Goal: Navigation & Orientation: Find specific page/section

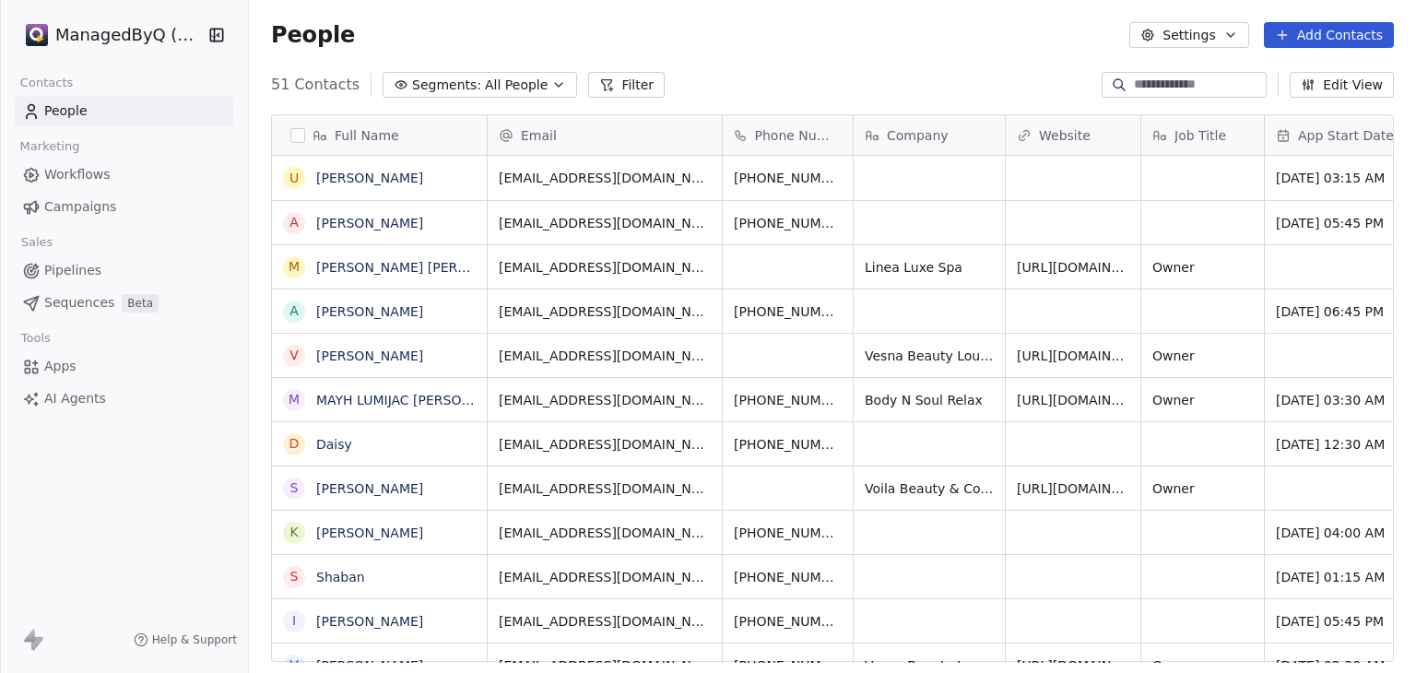
scroll to position [15, 15]
click at [134, 176] on link "Workflows" at bounding box center [124, 174] width 218 height 30
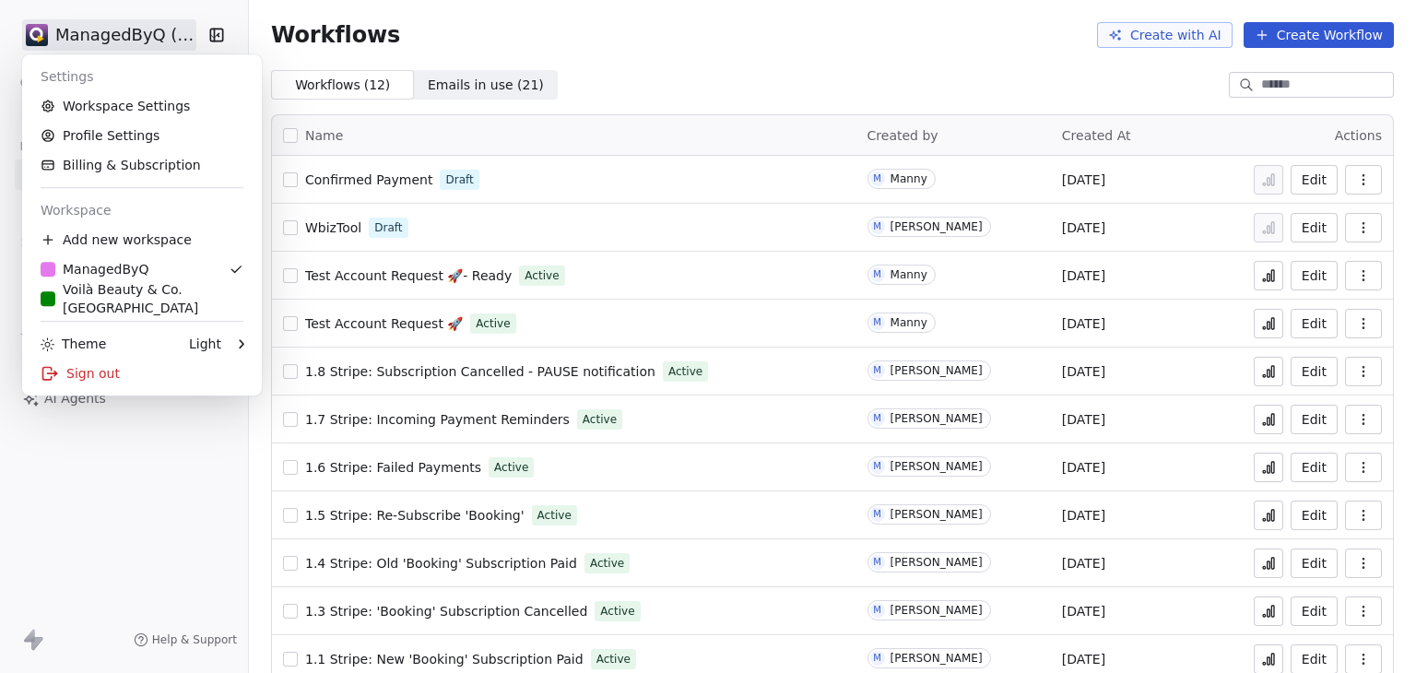
click at [114, 19] on html "ManagedByQ (FZE) Contacts People Marketing Workflows Campaigns Sales Pipelines …" at bounding box center [708, 336] width 1416 height 673
click at [177, 304] on div "Voilà Beauty & Co. [GEOGRAPHIC_DATA]" at bounding box center [142, 298] width 203 height 37
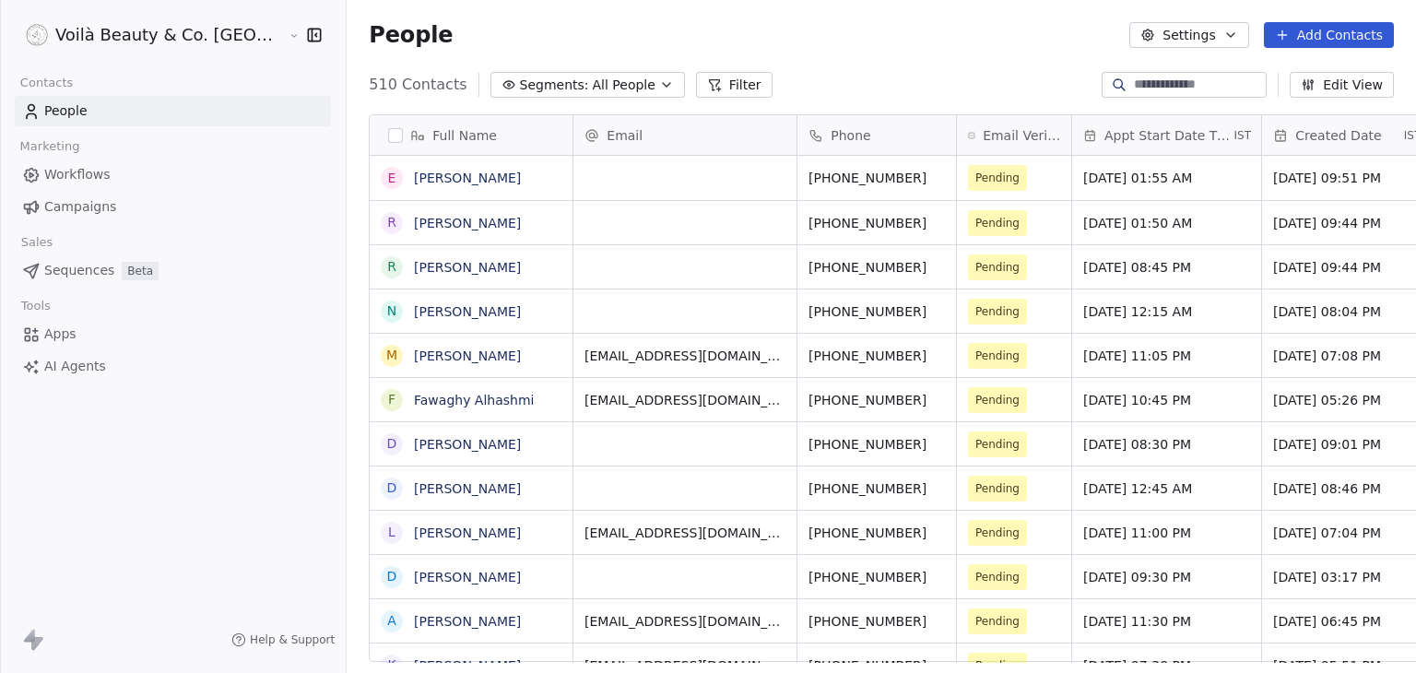
scroll to position [577, 1133]
click at [78, 174] on span "Workflows" at bounding box center [77, 174] width 66 height 19
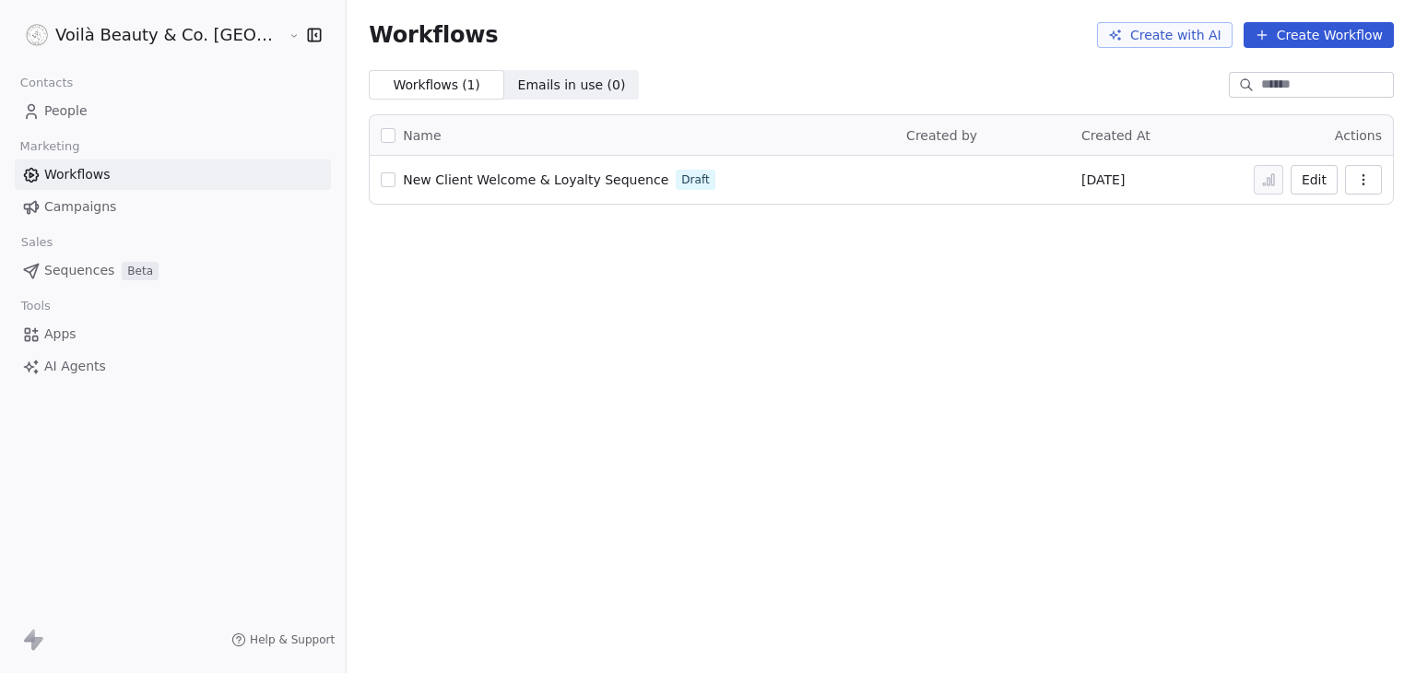
click at [710, 404] on div "Workflows Create with AI Create Workflow Workflows ( 1 ) Workflows ( 1 ) Emails…" at bounding box center [881, 336] width 1069 height 673
click at [68, 42] on html "Voilà Beauty & Co. Lounge Contacts People Marketing Workflows Campaigns Sales S…" at bounding box center [708, 336] width 1416 height 673
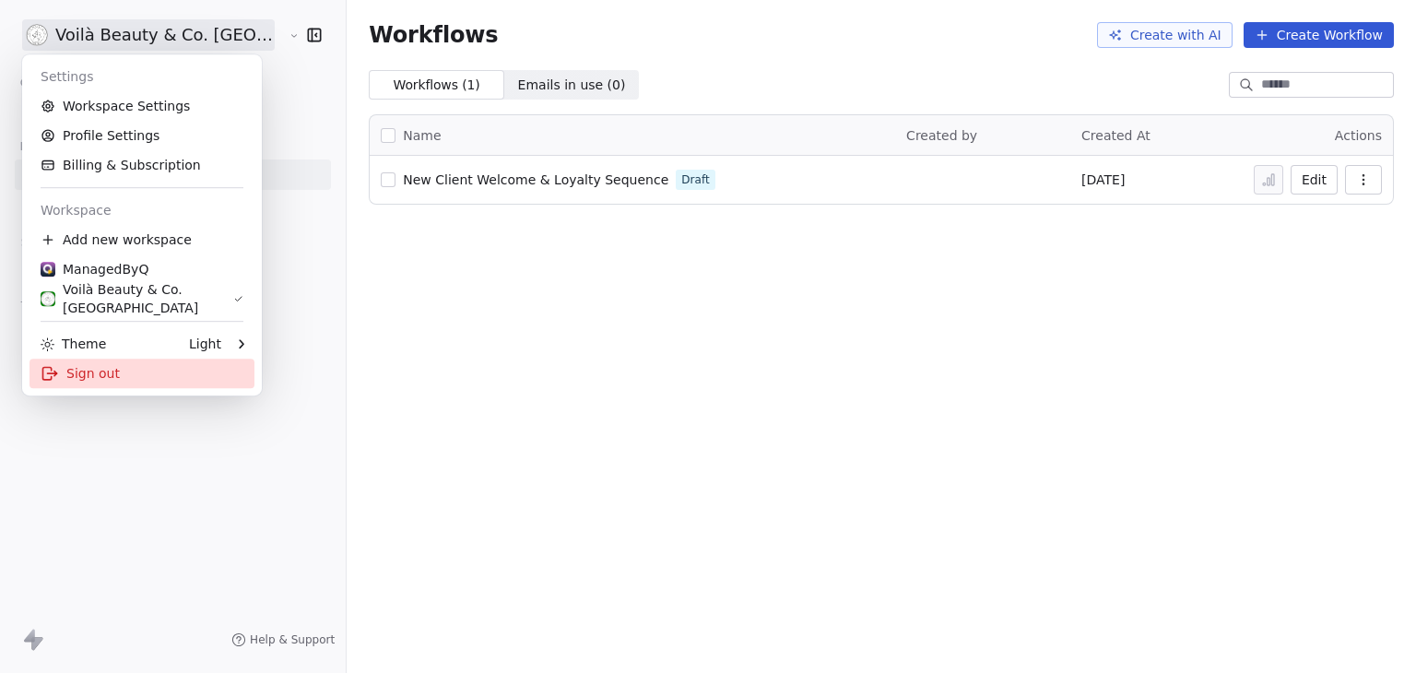
click at [58, 383] on div "Sign out" at bounding box center [141, 373] width 225 height 29
